Goal: Task Accomplishment & Management: Use online tool/utility

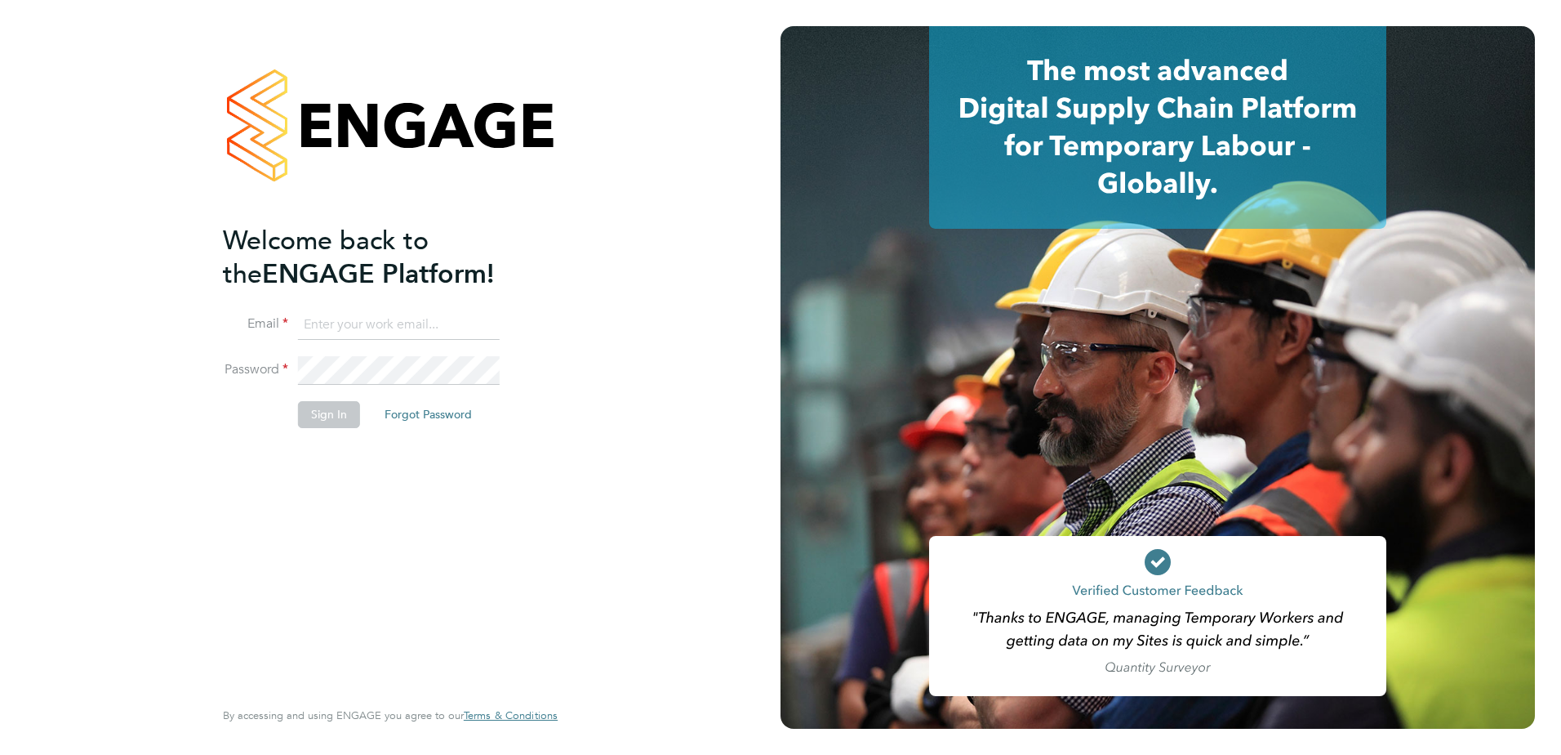
type input "angela.xiberras@ngbailey.co.uk"
click at [354, 410] on button "Sign In" at bounding box center [329, 414] width 62 height 26
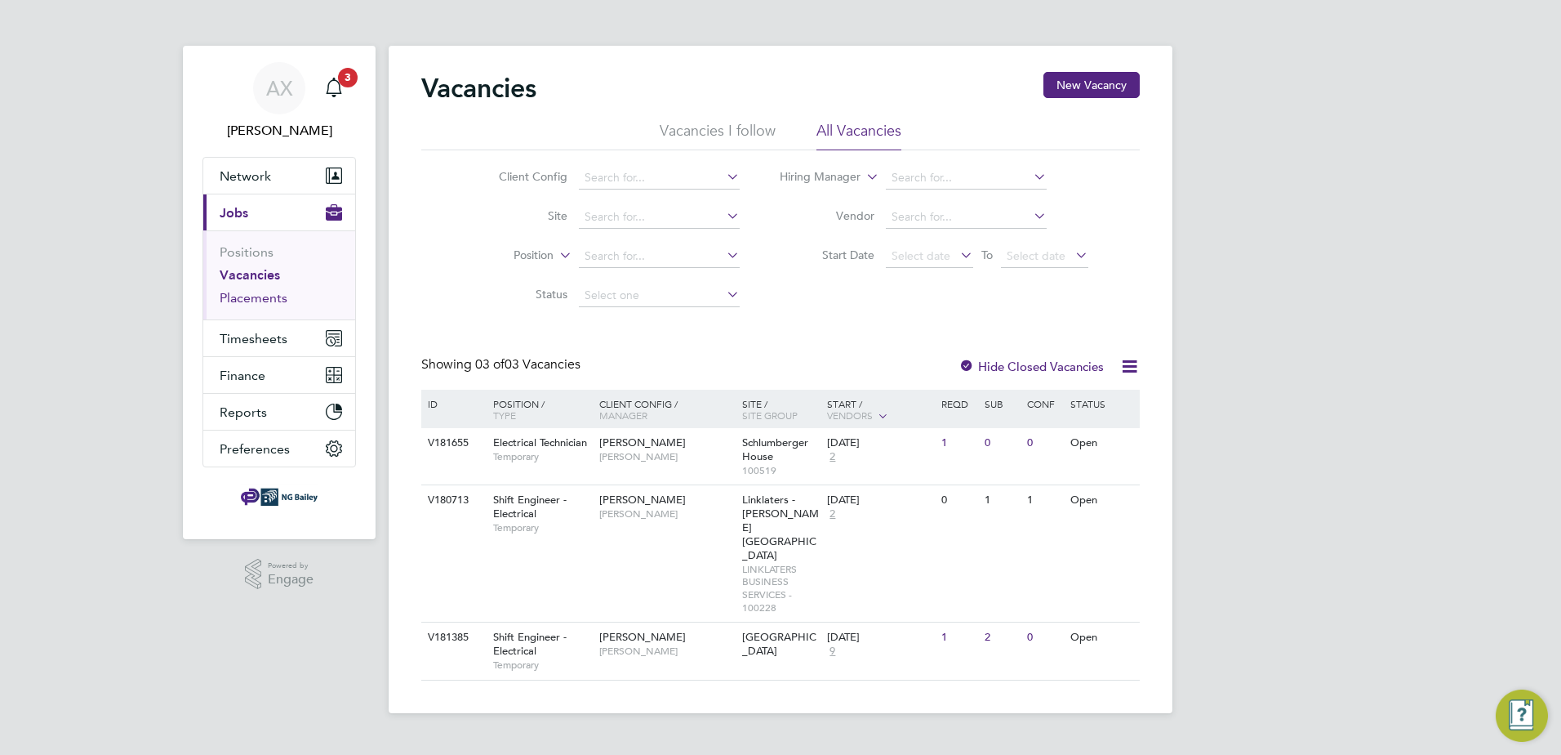
click at [270, 296] on link "Placements" at bounding box center [254, 298] width 68 height 16
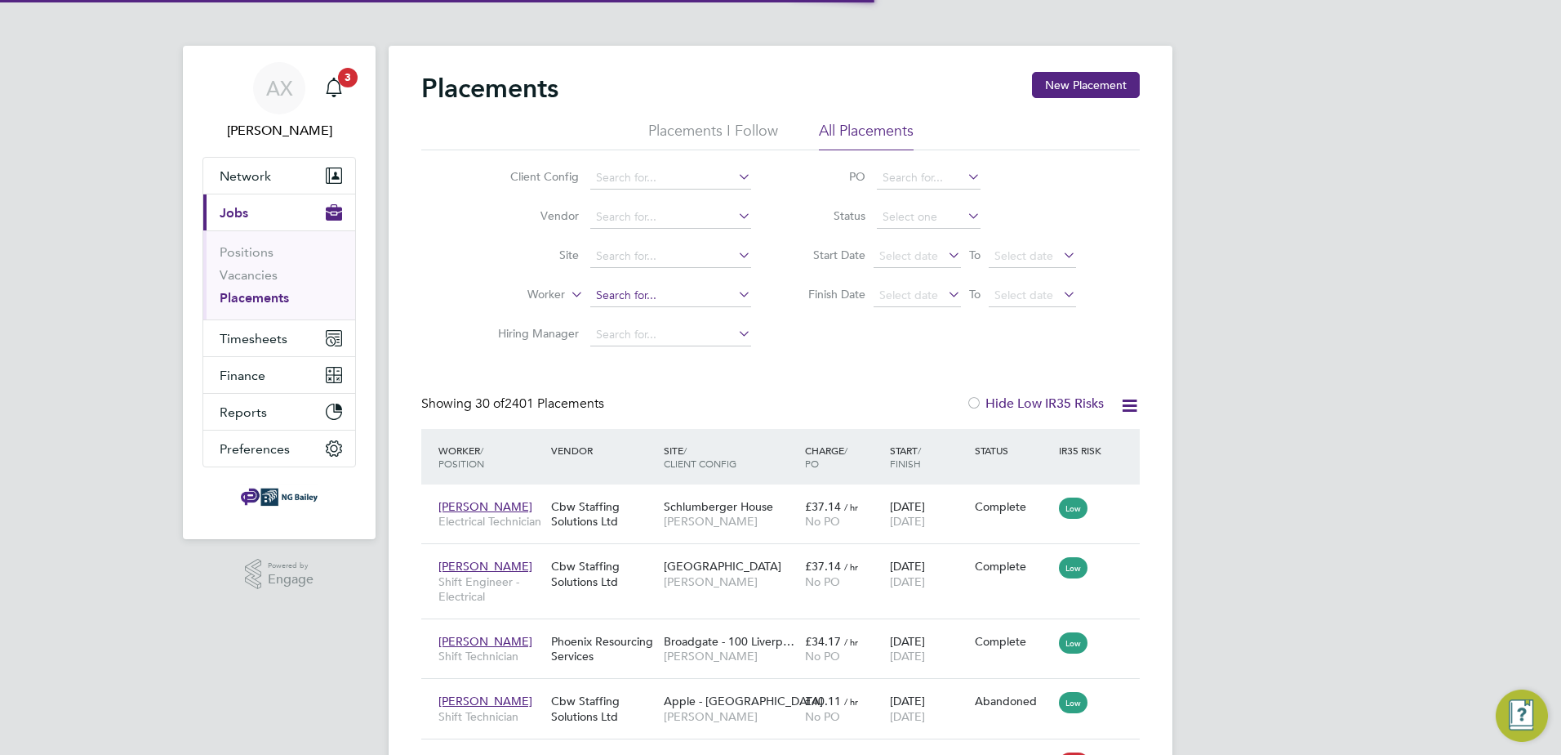
click at [642, 299] on input at bounding box center [670, 295] width 161 height 23
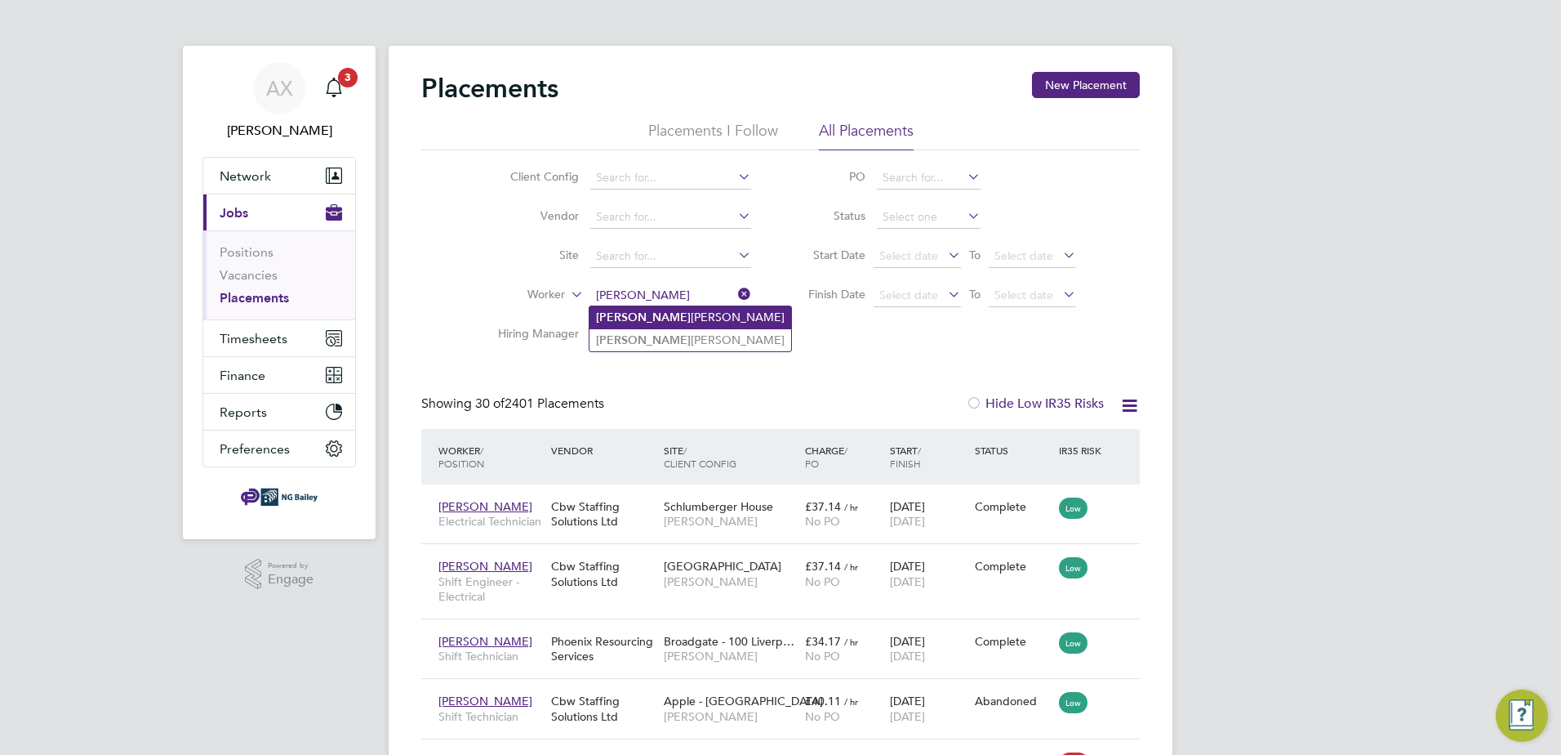
click at [671, 320] on li "[PERSON_NAME] [PERSON_NAME]" at bounding box center [691, 317] width 202 height 22
type input "[PERSON_NAME]"
